Goal: Find specific page/section: Find specific page/section

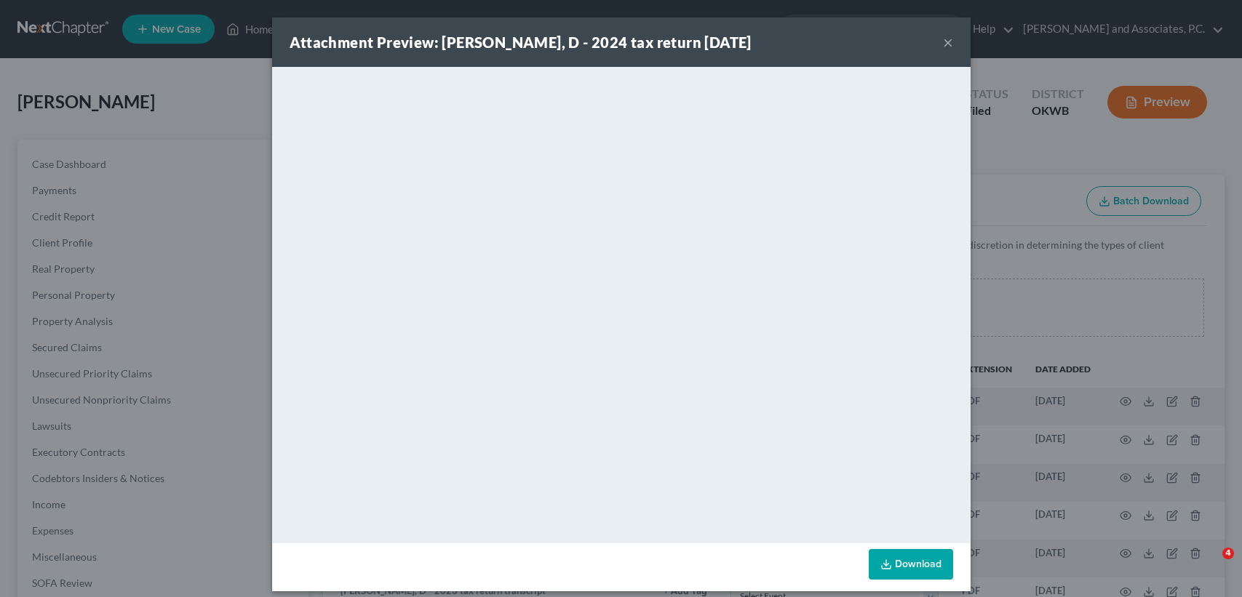
select select "3"
select select "0"
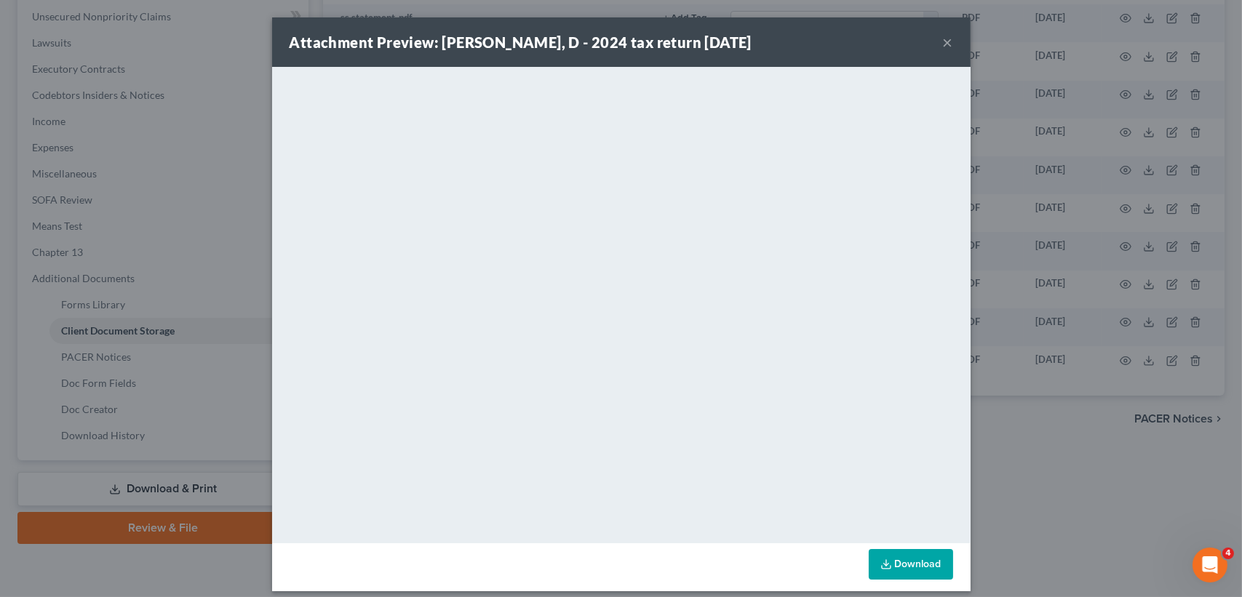
drag, startPoint x: 955, startPoint y: 33, endPoint x: 947, endPoint y: 36, distance: 8.5
click at [953, 33] on div "Attachment Preview: [PERSON_NAME], D - 2024 tax return [DATE] ×" at bounding box center [621, 41] width 699 height 49
click at [947, 36] on button "×" at bounding box center [948, 41] width 10 height 17
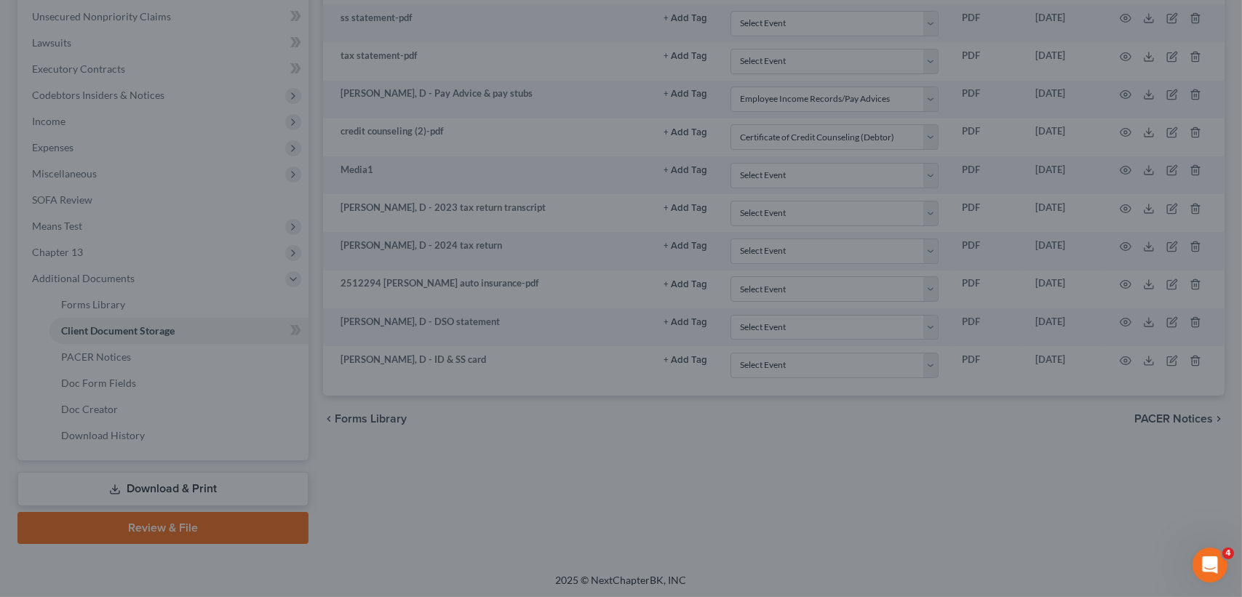
click at [910, 68] on button "×" at bounding box center [905, 75] width 9 height 15
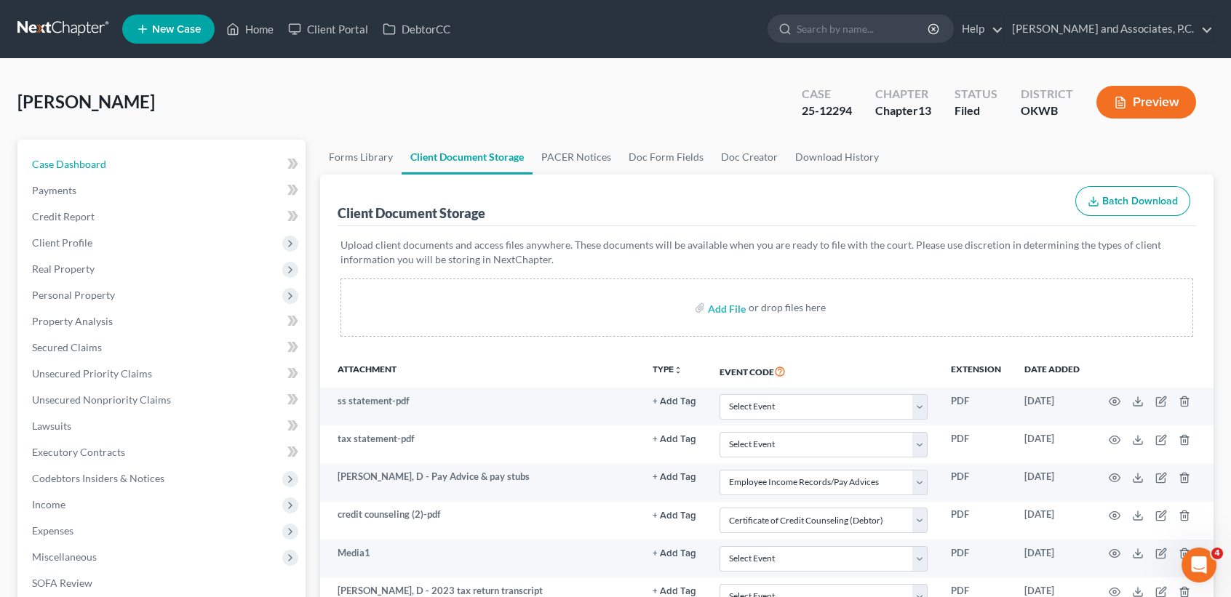
drag, startPoint x: 83, startPoint y: 157, endPoint x: 255, endPoint y: 46, distance: 205.3
click at [83, 158] on span "Case Dashboard" at bounding box center [69, 164] width 74 height 12
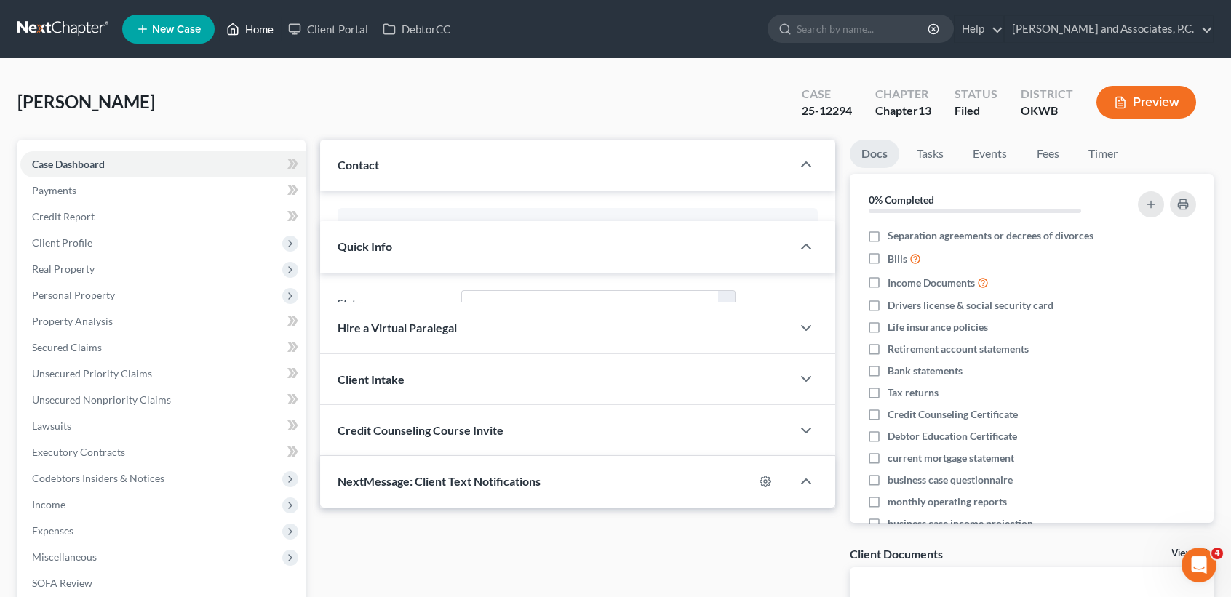
click at [258, 36] on link "Home" at bounding box center [250, 29] width 62 height 26
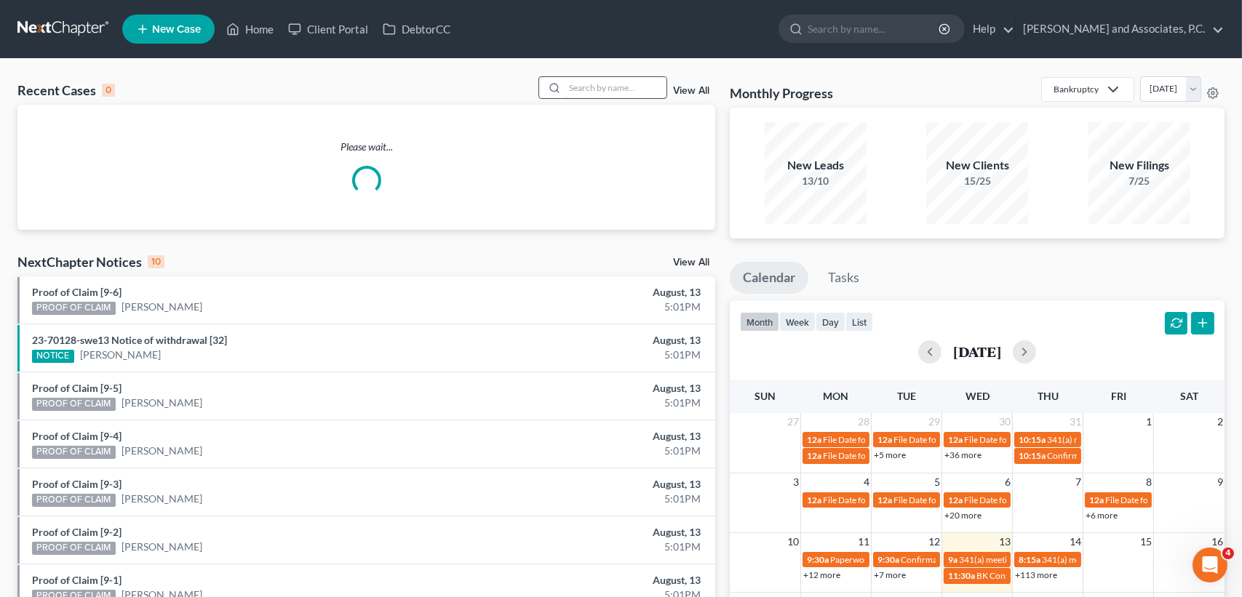
click at [613, 84] on input "search" at bounding box center [616, 87] width 102 height 21
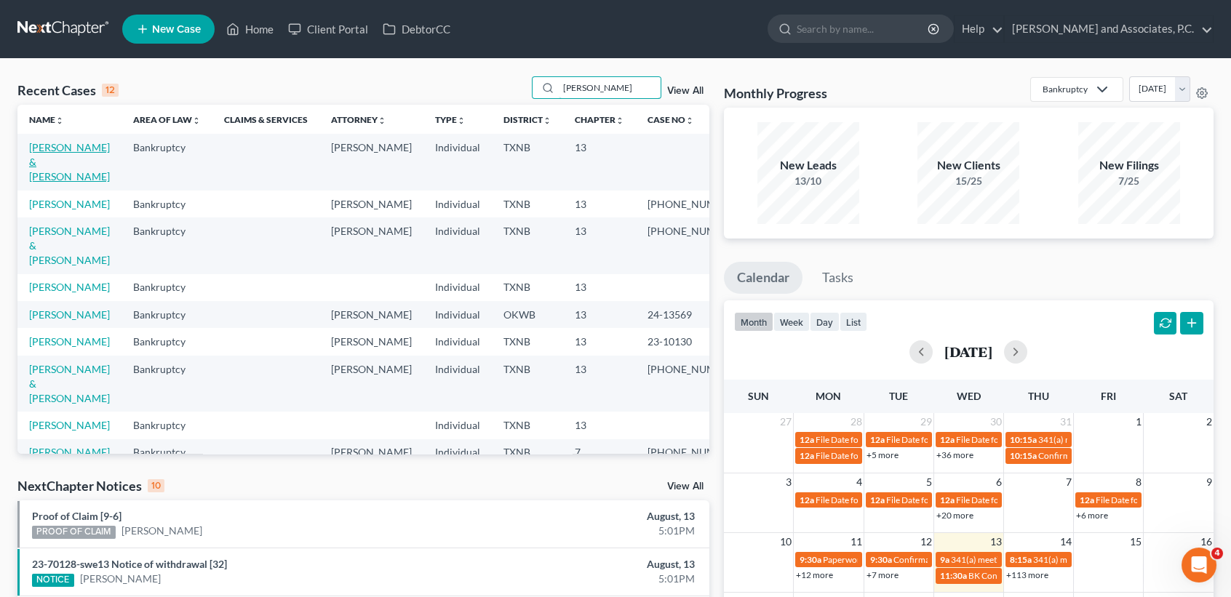
type input "[PERSON_NAME]"
click at [42, 163] on link "[PERSON_NAME] & [PERSON_NAME]" at bounding box center [69, 161] width 81 height 41
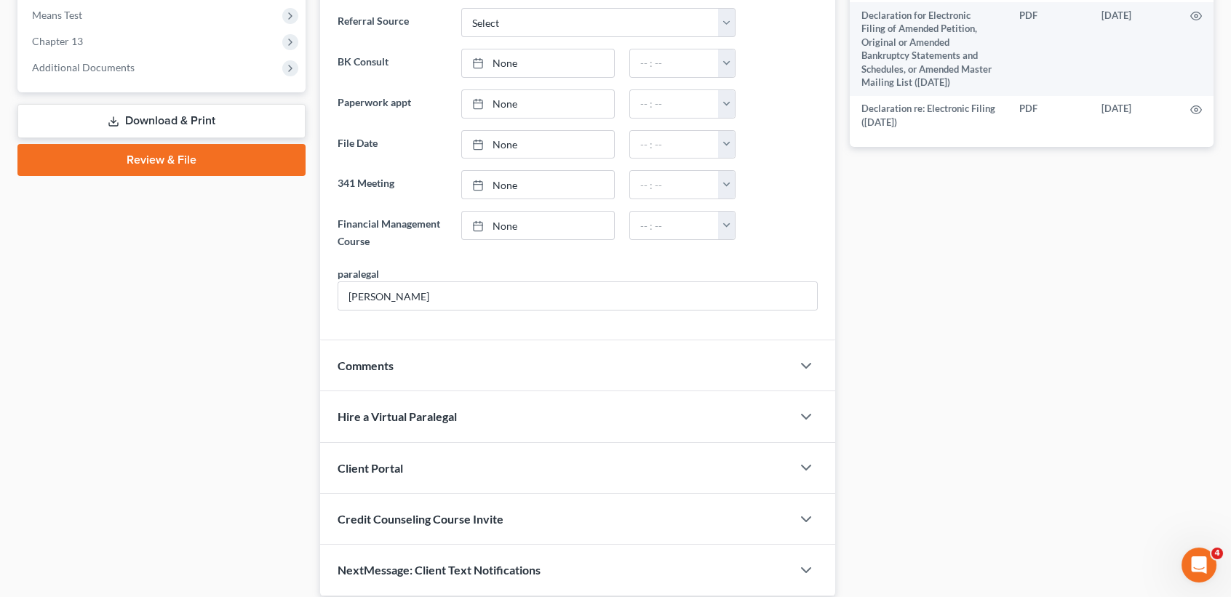
scroll to position [645, 0]
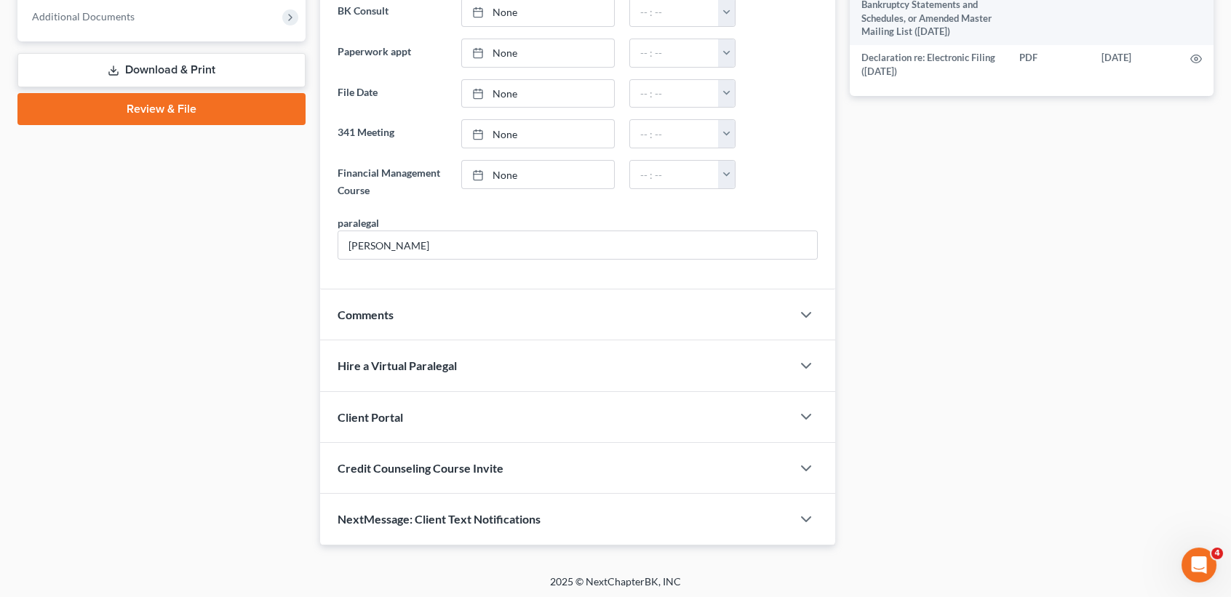
click at [448, 309] on div "Comments" at bounding box center [556, 315] width 472 height 50
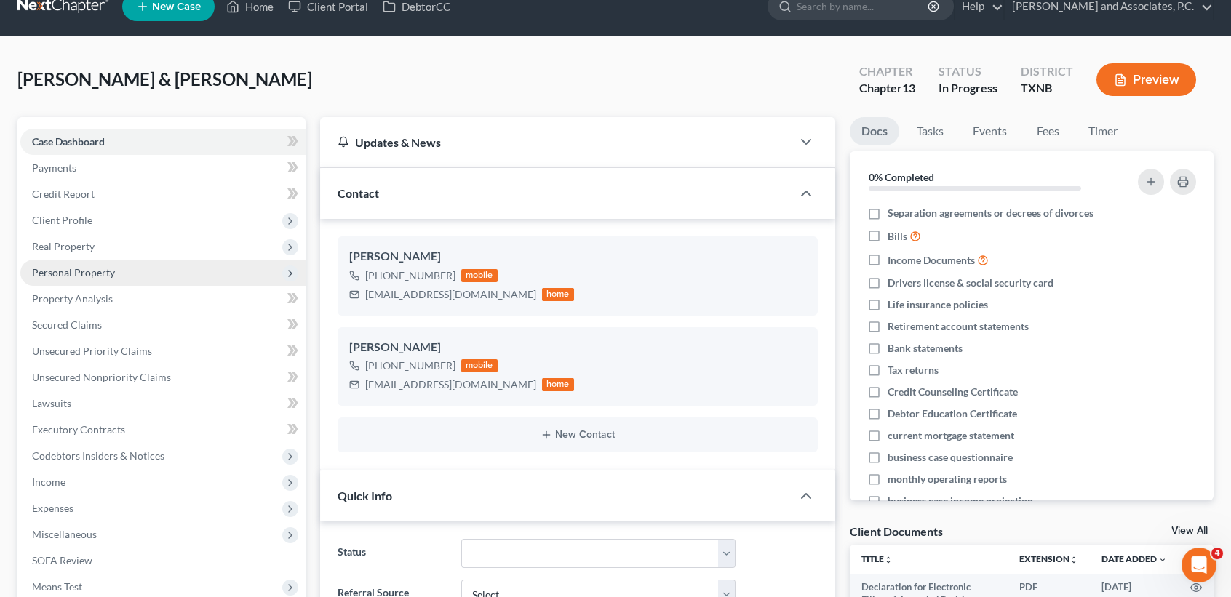
scroll to position [0, 0]
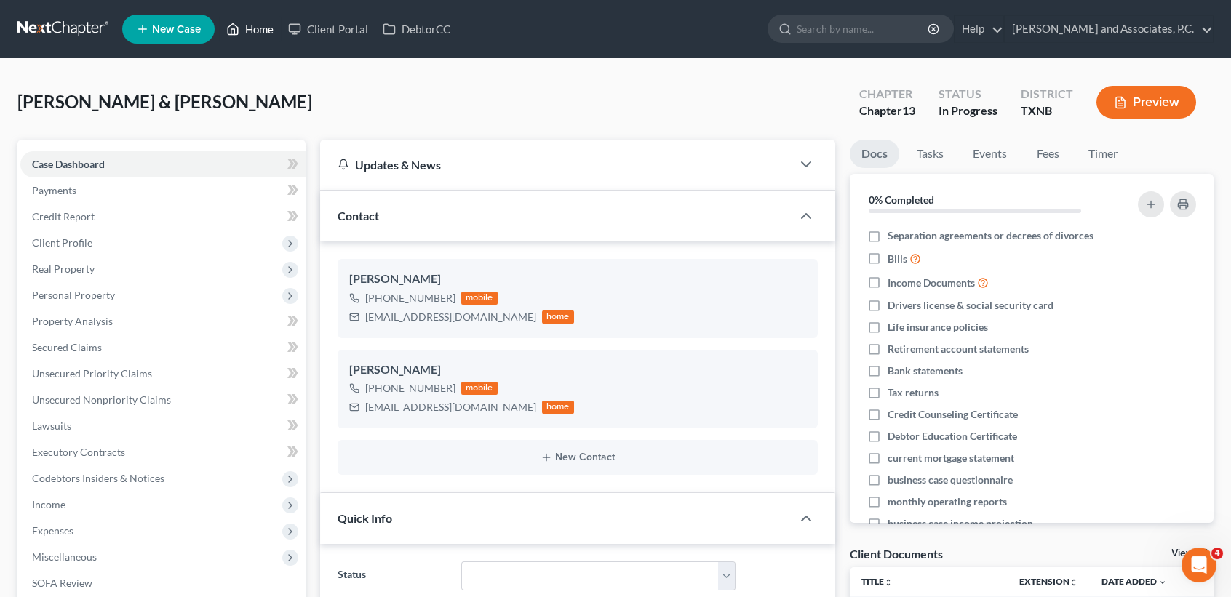
drag, startPoint x: 258, startPoint y: 25, endPoint x: 594, endPoint y: 68, distance: 338.2
click at [258, 25] on link "Home" at bounding box center [250, 29] width 62 height 26
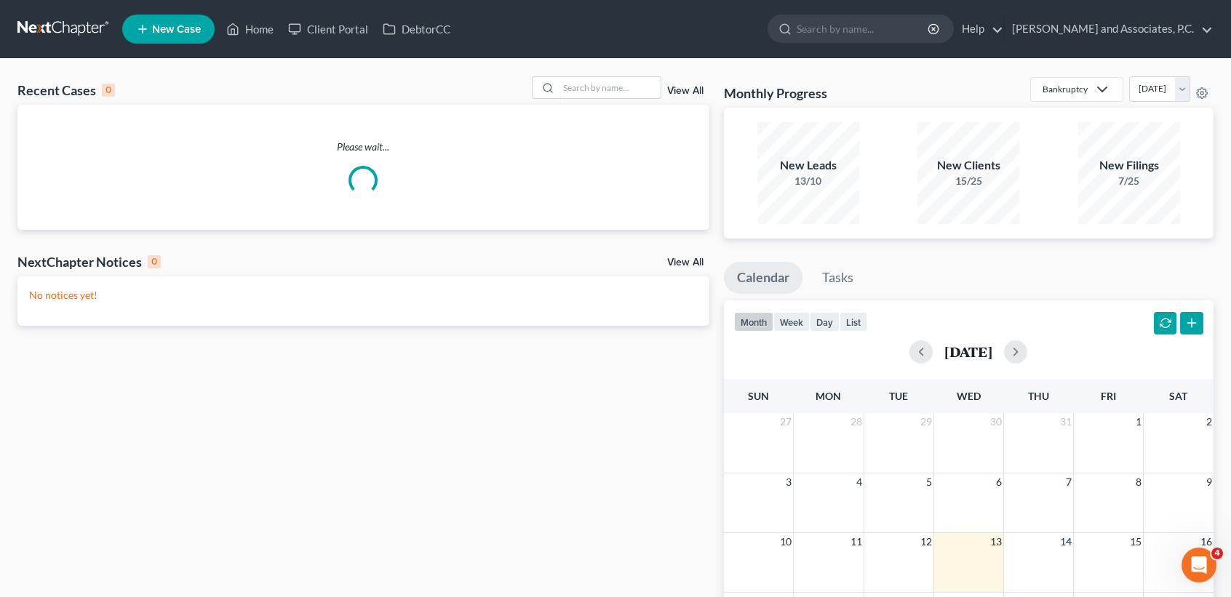
click at [624, 84] on input "search" at bounding box center [610, 87] width 102 height 21
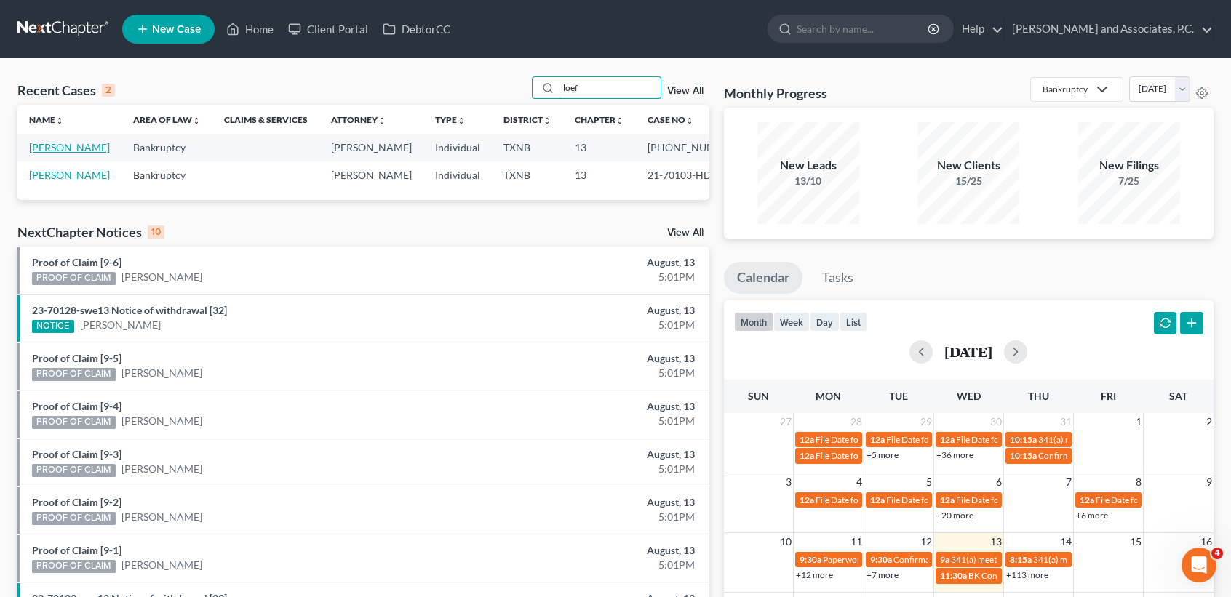
type input "loef"
click at [41, 154] on link "[PERSON_NAME]" at bounding box center [69, 147] width 81 height 12
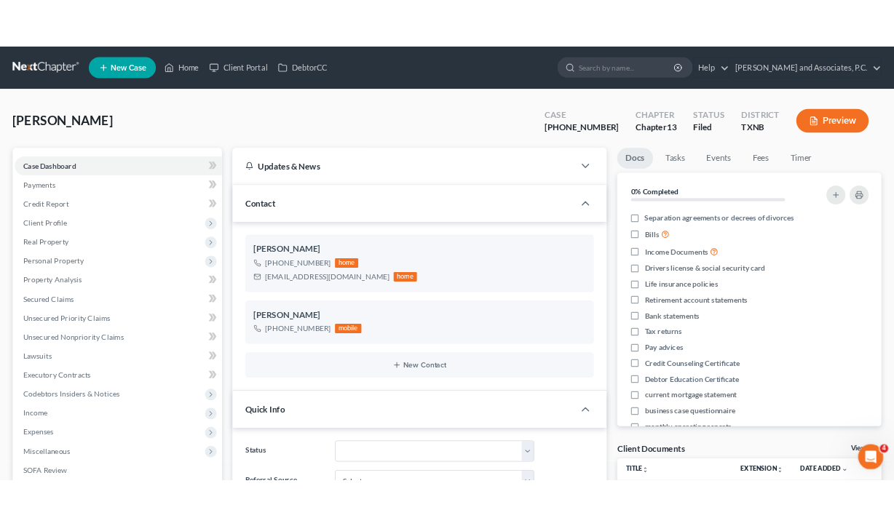
scroll to position [211, 0]
